Goal: Communication & Community: Ask a question

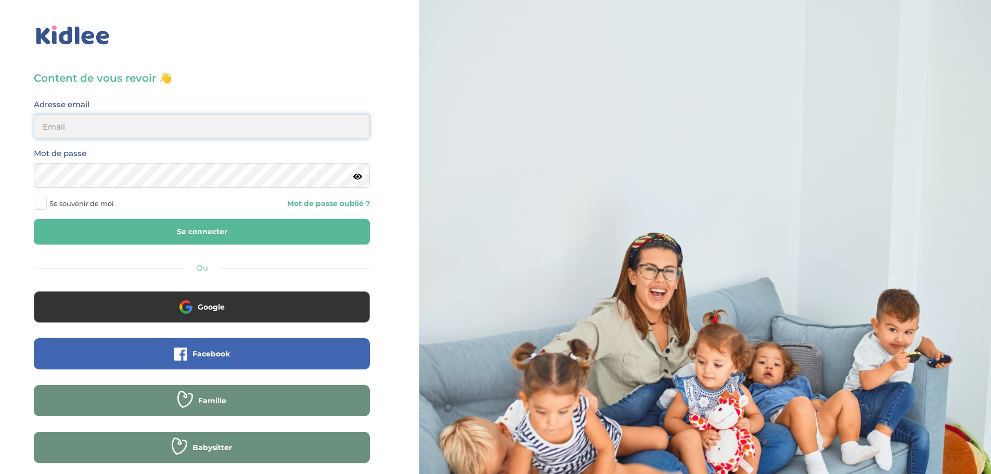
click at [86, 134] on input "email" at bounding box center [202, 126] width 336 height 25
click at [86, 133] on input "email" at bounding box center [202, 126] width 336 height 25
drag, startPoint x: 122, startPoint y: 123, endPoint x: 897, endPoint y: 133, distance: 774.4
click at [895, 139] on div "Content de vous revoir 👋 Avant de poursuivre veuillez vérifier que tous les cha…" at bounding box center [495, 248] width 1007 height 497
type input "[PERSON_NAME][EMAIL_ADDRESS][DOMAIN_NAME]"
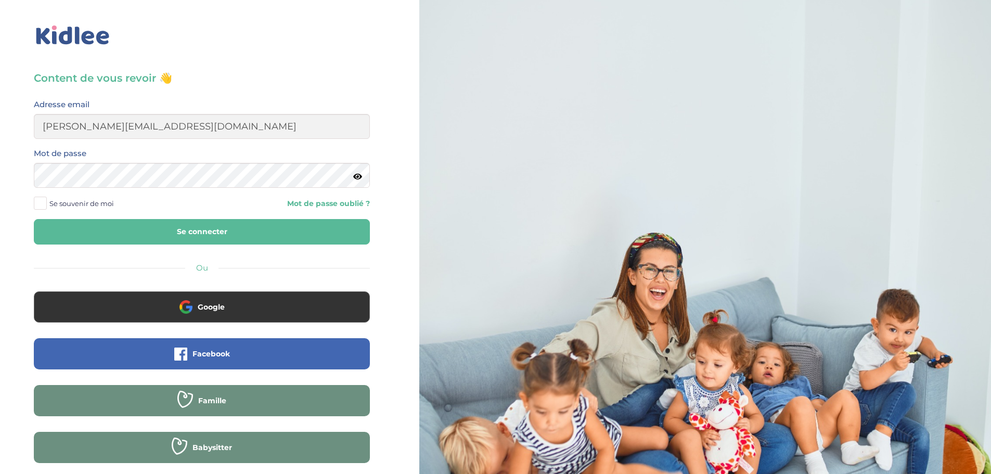
click at [80, 205] on span "Se souvenir de moi" at bounding box center [81, 204] width 65 height 14
click at [0, 0] on input "Se souvenir de moi" at bounding box center [0, 0] width 0 height 0
click at [98, 221] on button "Se connecter" at bounding box center [202, 231] width 336 height 25
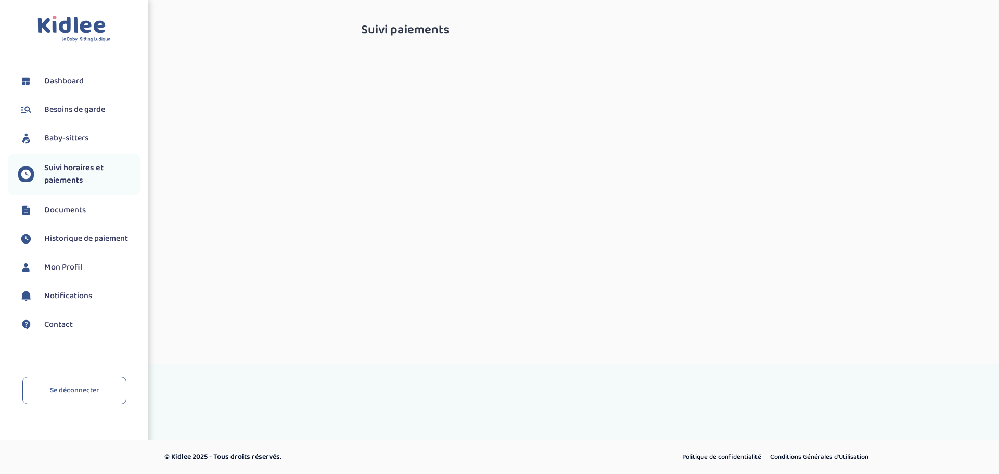
select select "octobre 2025"
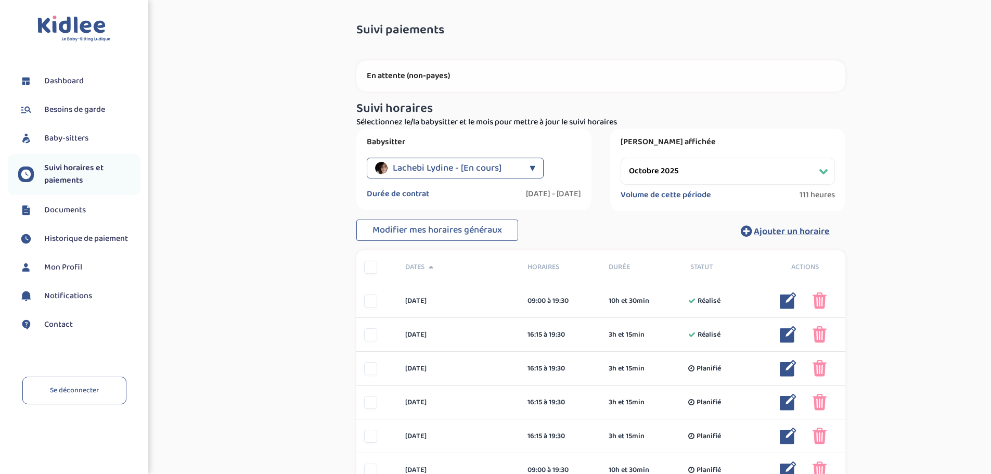
click at [53, 322] on span "Contact" at bounding box center [58, 324] width 29 height 12
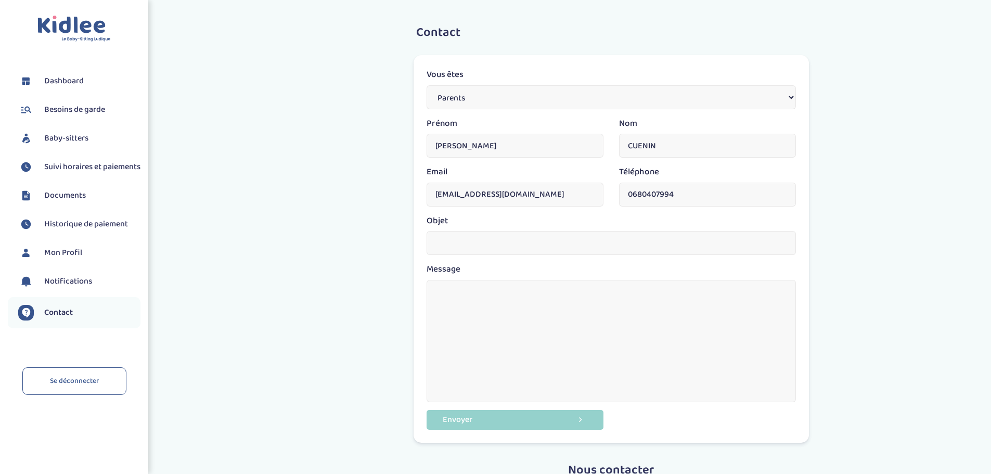
click at [69, 237] on li "Historique de paiement" at bounding box center [74, 224] width 133 height 26
click at [66, 231] on span "Historique de paiement" at bounding box center [86, 224] width 84 height 12
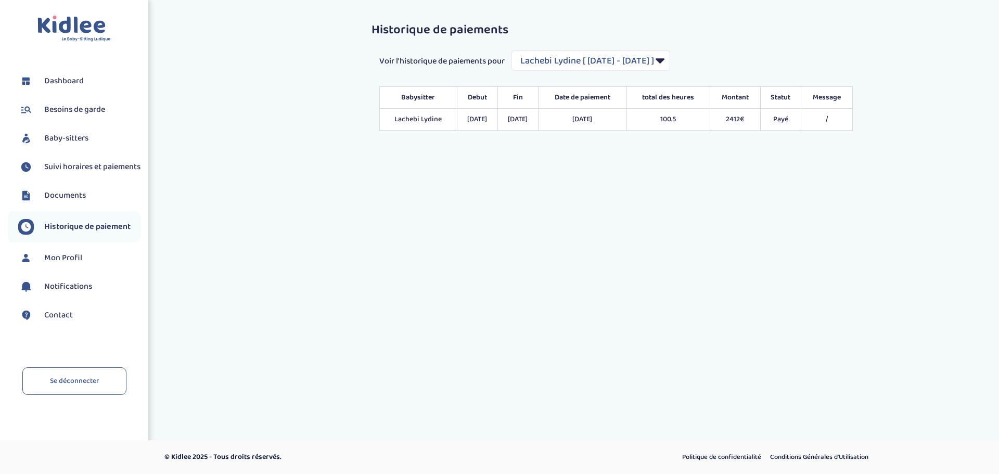
select select "2038"
click at [61, 322] on span "Contact" at bounding box center [58, 315] width 29 height 12
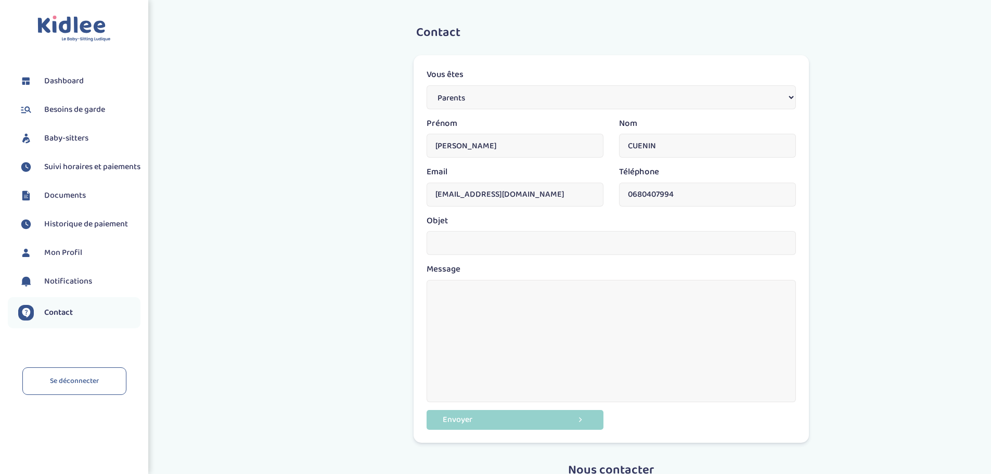
click at [487, 249] on input "text" at bounding box center [611, 243] width 369 height 24
type input "M"
type input "Moyen de paiement"
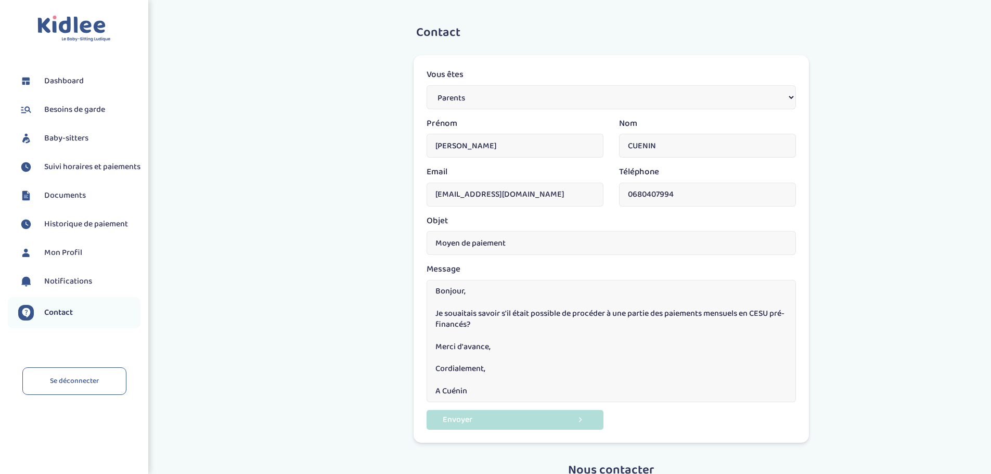
type textarea "Bonjour, Je souaitais savoir s'il était possible de procéder à une partie des p…"
click at [503, 425] on button "Envoyer" at bounding box center [515, 419] width 177 height 19
